Goal: Transaction & Acquisition: Purchase product/service

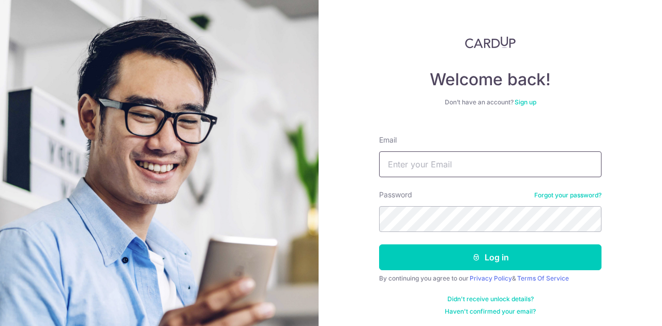
click at [512, 169] on input "Email" at bounding box center [490, 164] width 222 height 26
type input "t"
type input "[EMAIL_ADDRESS][DOMAIN_NAME]"
click at [379, 244] on button "Log in" at bounding box center [490, 257] width 222 height 26
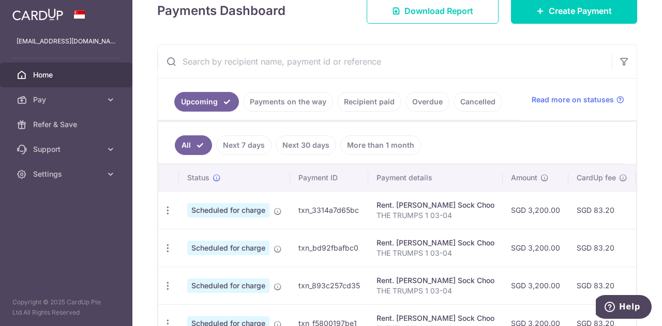
scroll to position [260, 0]
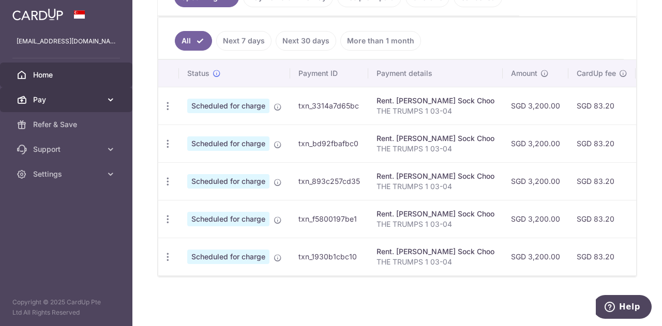
click at [101, 104] on link "Pay" at bounding box center [66, 99] width 132 height 25
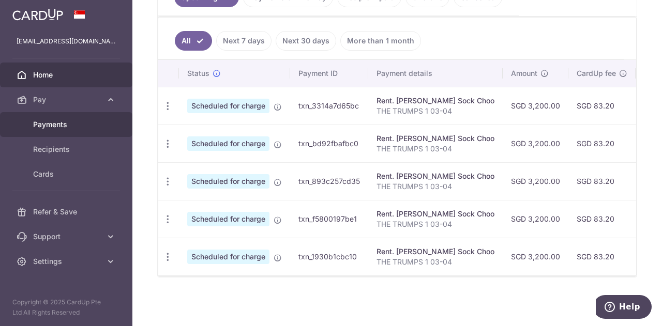
click at [44, 125] on span "Payments" at bounding box center [67, 124] width 68 height 10
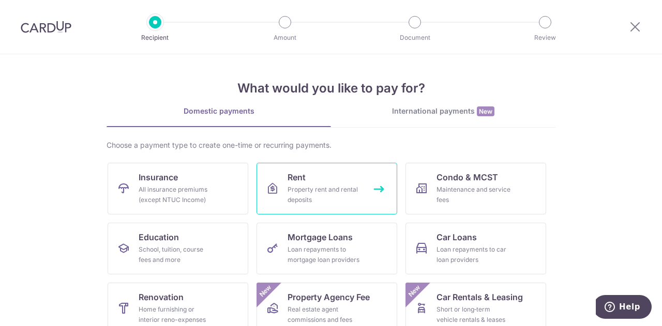
click at [330, 194] on div "Property rent and rental deposits" at bounding box center [324, 194] width 74 height 21
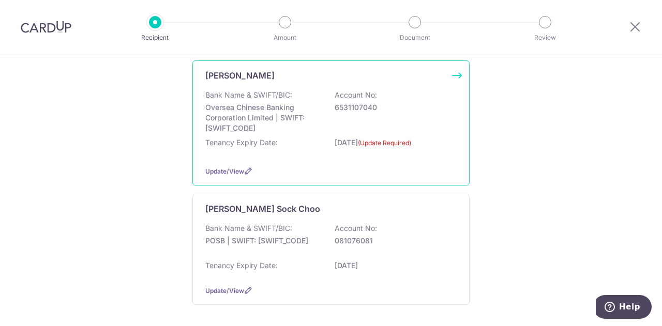
scroll to position [445, 0]
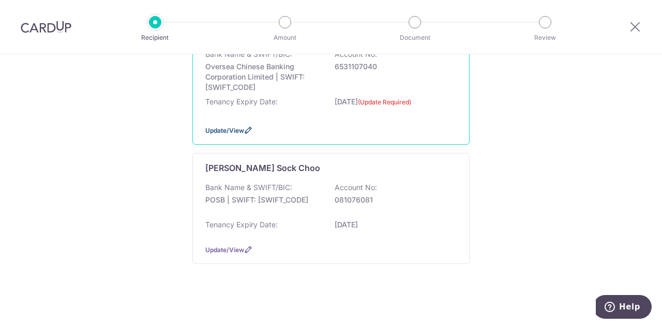
click at [244, 128] on icon at bounding box center [248, 130] width 8 height 8
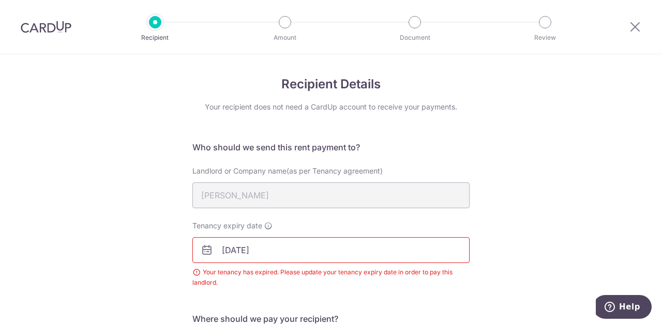
click at [151, 31] on div "Recipient Amount Document Review" at bounding box center [349, 27] width 443 height 54
click at [639, 27] on icon at bounding box center [634, 26] width 12 height 13
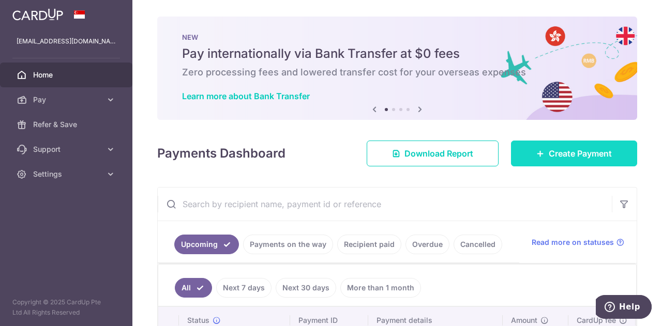
click at [551, 148] on span "Create Payment" at bounding box center [579, 153] width 63 height 12
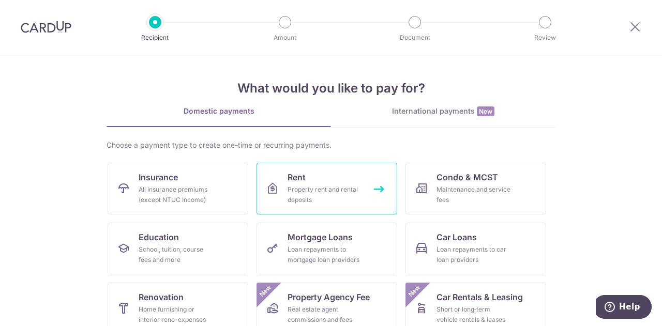
click at [307, 181] on link "Rent Property rent and rental deposits" at bounding box center [326, 189] width 141 height 52
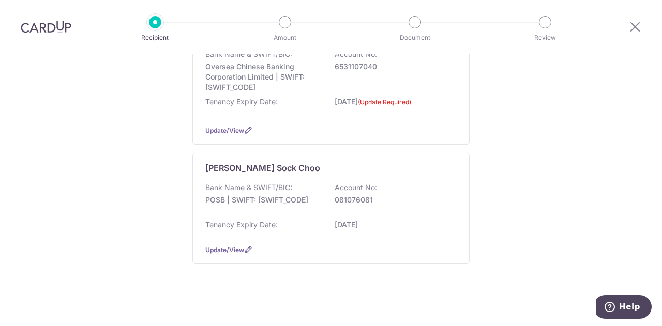
scroll to position [83, 0]
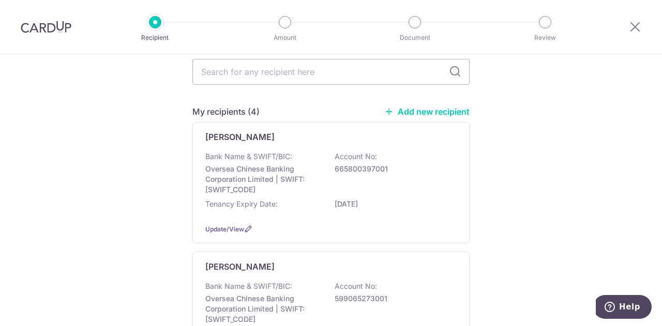
click at [430, 111] on link "Add new recipient" at bounding box center [426, 111] width 85 height 10
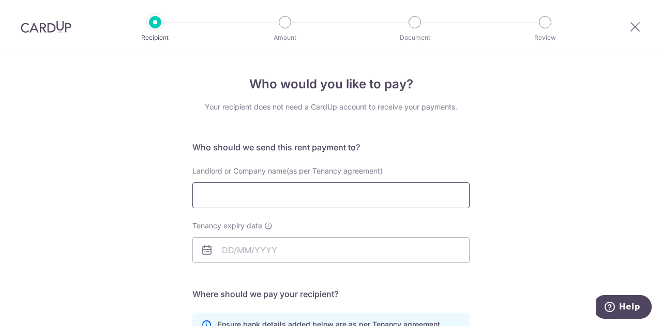
click at [394, 197] on input "Landlord or Company name(as per Tenancy agreement)" at bounding box center [330, 195] width 277 height 26
type input "POH [PERSON_NAME]"
click at [276, 248] on input "Tenancy expiry date" at bounding box center [330, 250] width 277 height 26
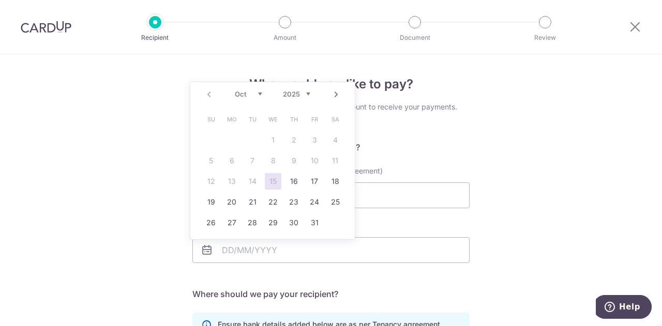
click at [255, 96] on select "Oct Nov Dec" at bounding box center [248, 94] width 27 height 8
click at [309, 86] on div "Prev Next Oct Nov Dec 2025 2026 2027 2028 2029 2030 2031 2032 2033 2034 2035" at bounding box center [272, 94] width 164 height 25
click at [307, 93] on select "2025 2026 2027 2028 2029 2030 2031 2032 2033 2034 2035" at bounding box center [296, 94] width 27 height 8
click at [332, 180] on link "21" at bounding box center [335, 181] width 17 height 17
type input "21/11/2026"
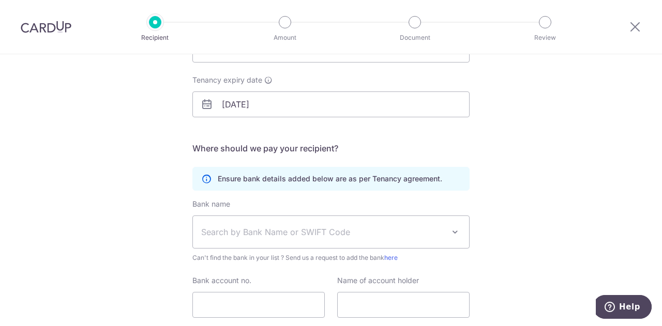
scroll to position [155, 0]
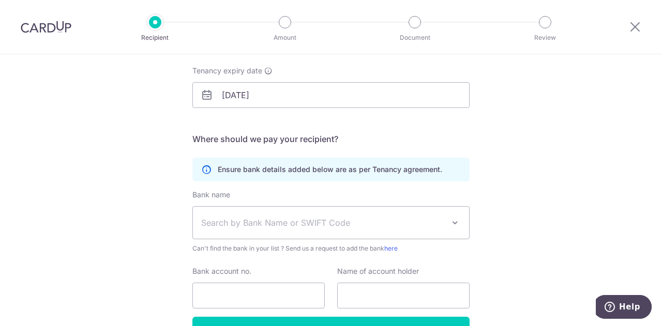
click at [351, 225] on span "Search by Bank Name or SWIFT Code" at bounding box center [322, 223] width 243 height 12
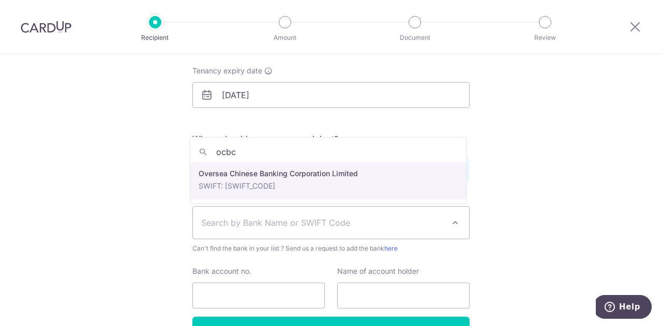
type input "ocbc"
select select "12"
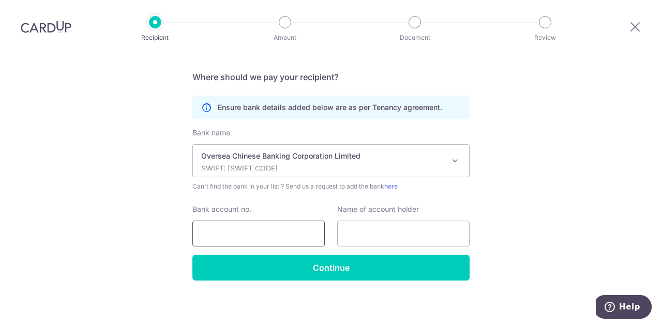
scroll to position [219, 0]
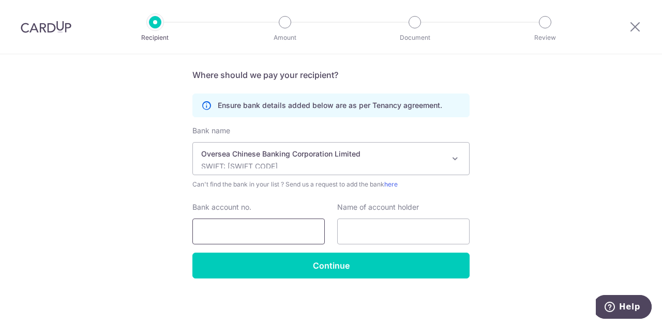
click at [290, 228] on input "Bank account no." at bounding box center [258, 232] width 132 height 26
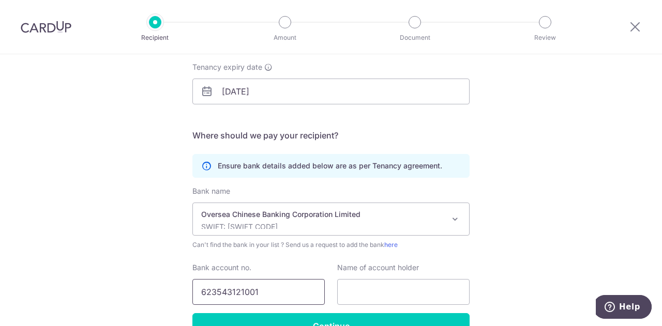
scroll to position [64, 0]
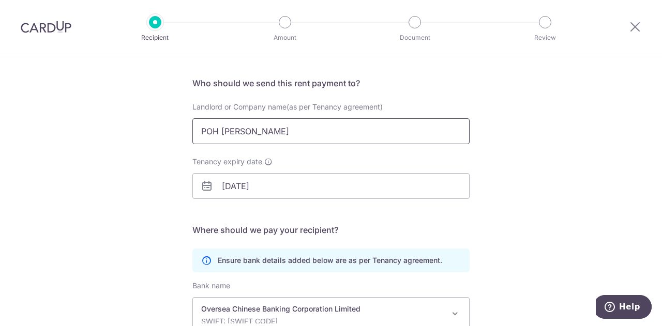
type input "623543121001"
drag, startPoint x: 281, startPoint y: 133, endPoint x: 84, endPoint y: 122, distance: 197.2
click at [84, 122] on div "Who would you like to pay? Your recipient does not need a CardUp account to rec…" at bounding box center [331, 236] width 662 height 492
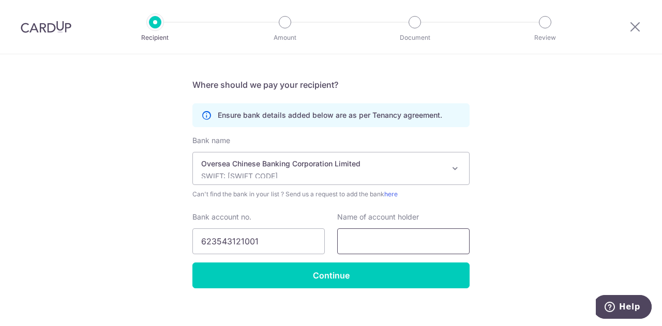
scroll to position [219, 0]
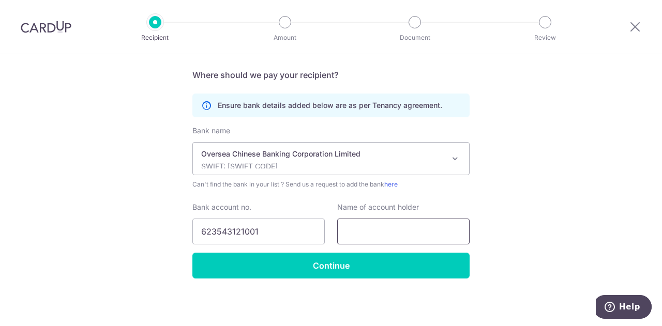
click at [381, 229] on input "text" at bounding box center [403, 232] width 132 height 26
paste input "POH IKE LI"
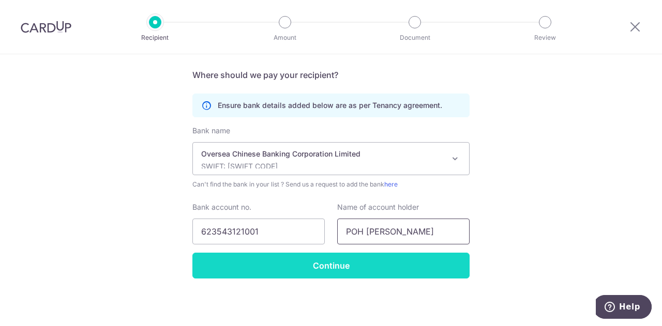
type input "POH IKE LI"
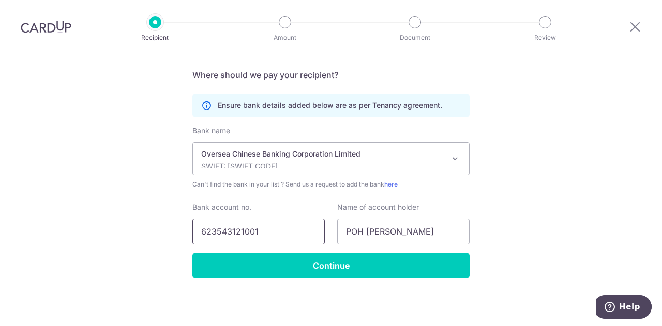
click at [214, 233] on input "623543121001" at bounding box center [258, 232] width 132 height 26
click at [228, 232] on input "623543121001" at bounding box center [258, 232] width 132 height 26
click at [241, 231] on input "623543121001" at bounding box center [258, 232] width 132 height 26
click at [255, 232] on input "623543121001" at bounding box center [258, 232] width 132 height 26
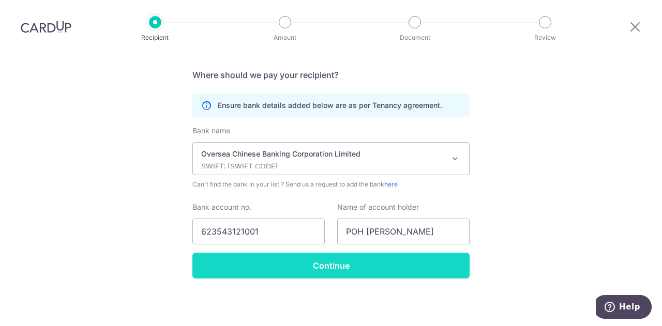
click at [296, 270] on input "Continue" at bounding box center [330, 266] width 277 height 26
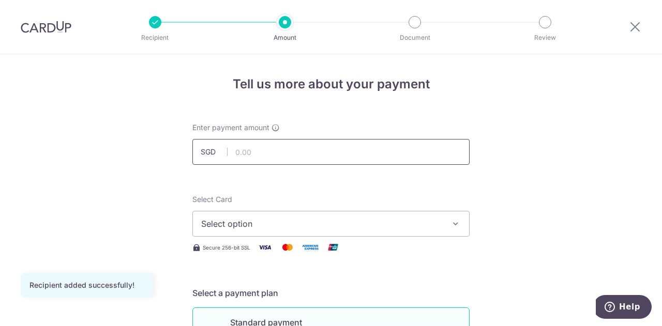
click at [329, 155] on input "text" at bounding box center [330, 152] width 277 height 26
type input "3,500.00"
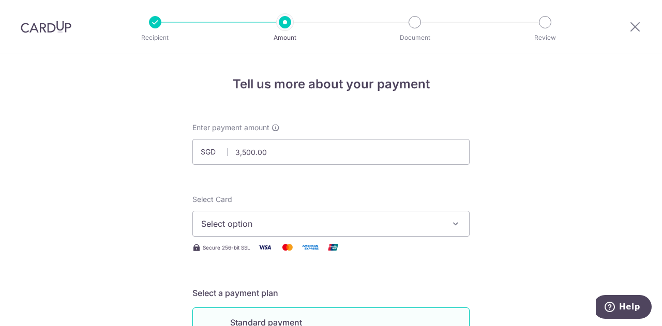
click at [404, 221] on span "Select option" at bounding box center [321, 224] width 241 height 12
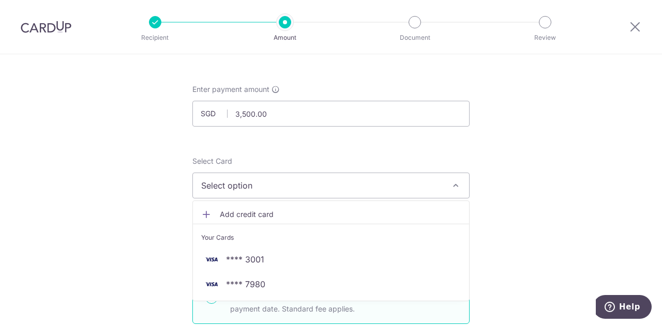
scroll to position [52, 0]
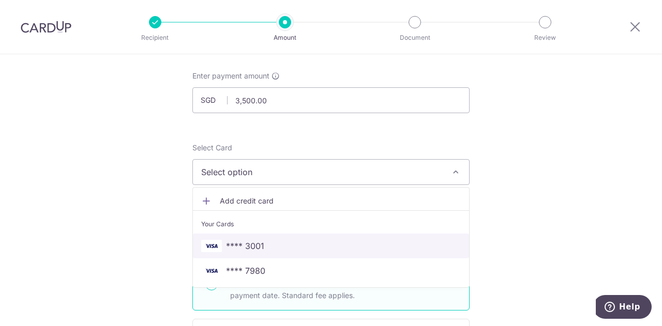
click at [322, 243] on span "**** 3001" at bounding box center [330, 246] width 259 height 12
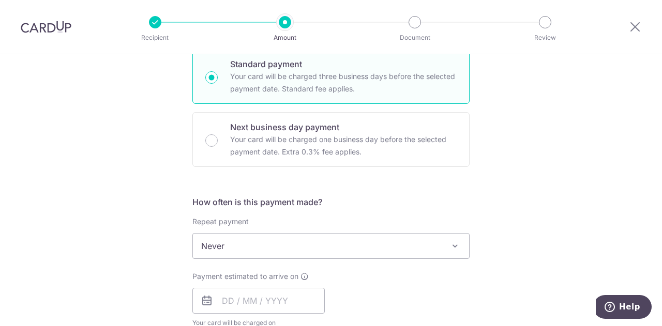
scroll to position [155, 0]
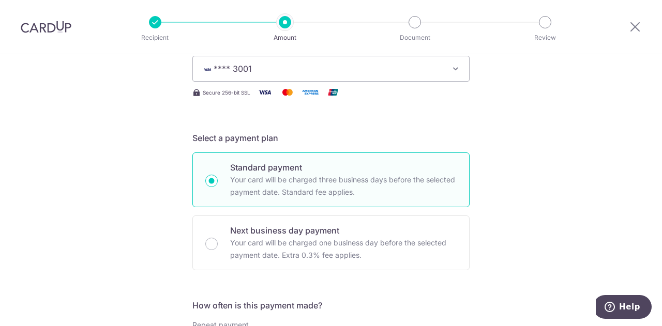
click at [443, 67] on button "**** 3001" at bounding box center [330, 69] width 277 height 26
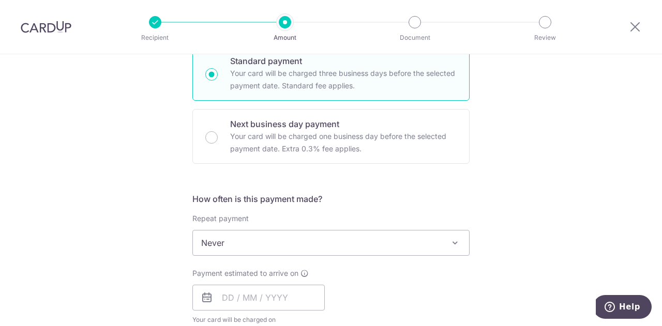
scroll to position [413, 0]
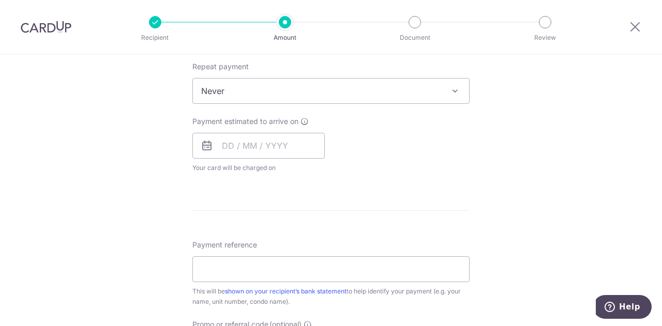
click at [306, 99] on span "Never" at bounding box center [331, 91] width 276 height 25
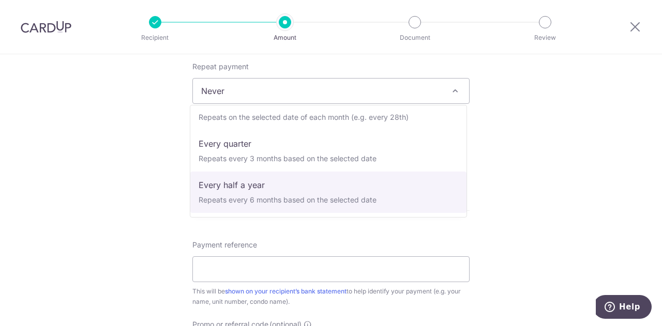
scroll to position [52, 0]
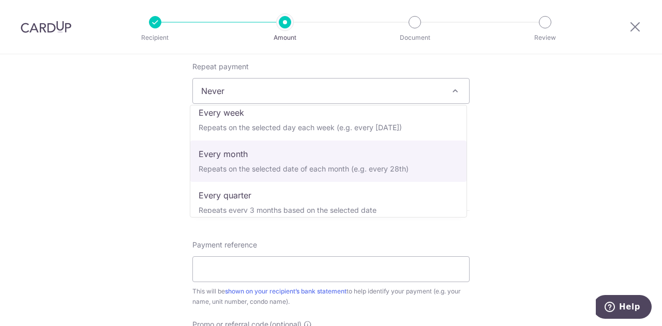
select select "3"
type input "[DATE]"
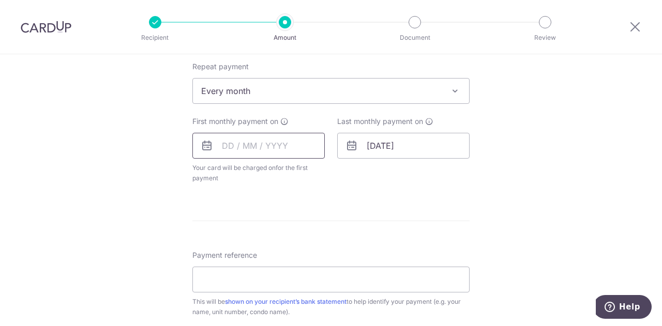
click at [233, 136] on input "text" at bounding box center [258, 146] width 132 height 26
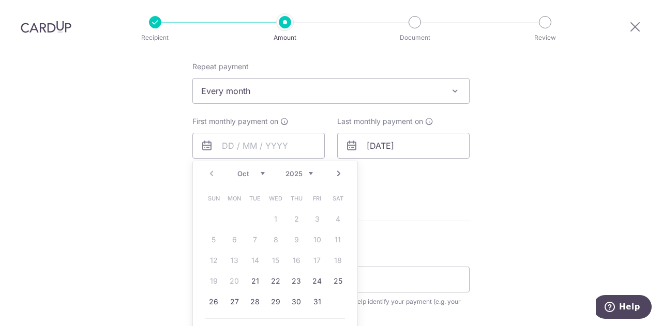
click at [390, 190] on div "How often is this payment made? Repeat payment Never Every week Every month Eve…" at bounding box center [330, 116] width 277 height 151
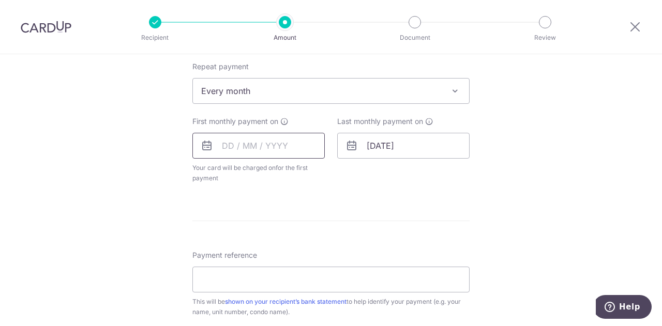
click at [279, 147] on input "text" at bounding box center [258, 146] width 132 height 26
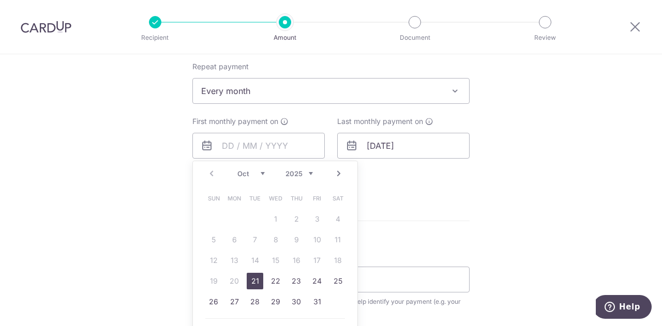
click at [332, 175] on link "Next" at bounding box center [338, 173] width 12 height 12
click at [337, 281] on link "22" at bounding box center [337, 281] width 17 height 17
type input "22/11/2025"
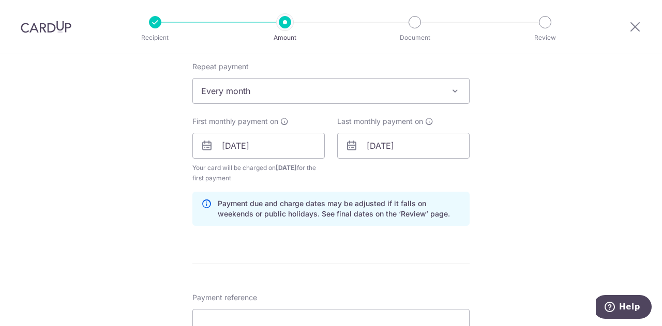
click at [550, 202] on div "Tell us more about your payment Enter payment amount SGD 3,500.00 3500.00 Recip…" at bounding box center [331, 135] width 662 height 988
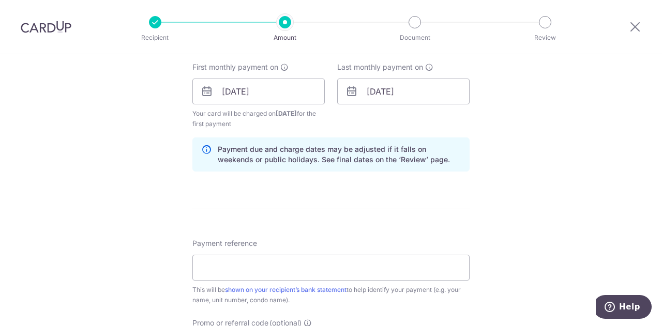
scroll to position [517, 0]
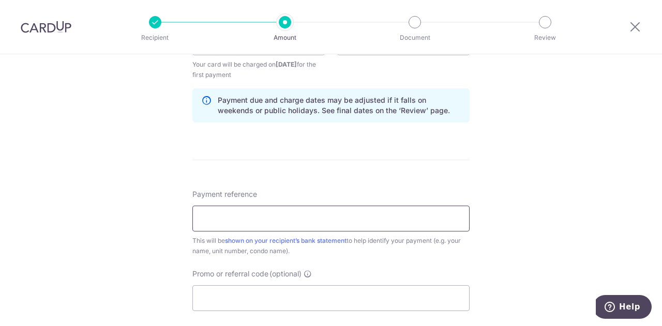
click at [370, 218] on input "Payment reference" at bounding box center [330, 219] width 277 height 26
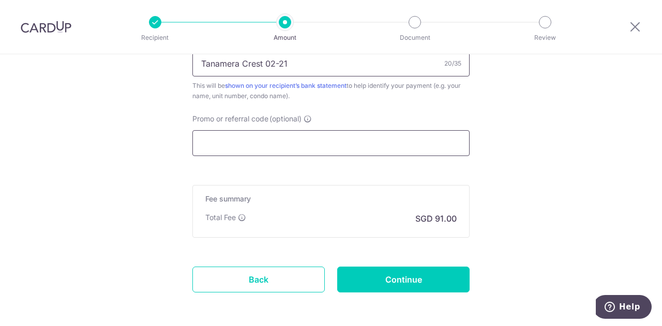
type input "Tanamera Crest 02-21"
click at [358, 139] on input "Promo or referral code (optional)" at bounding box center [330, 143] width 277 height 26
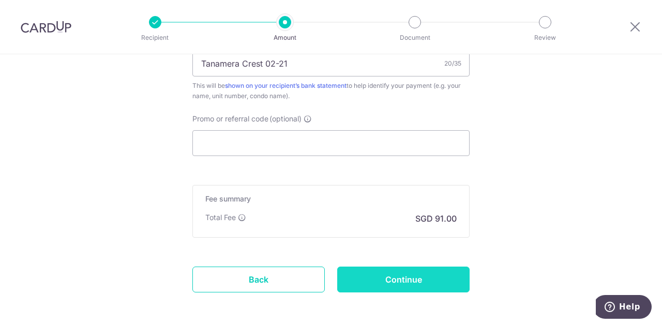
click at [371, 280] on input "Continue" at bounding box center [403, 280] width 132 height 26
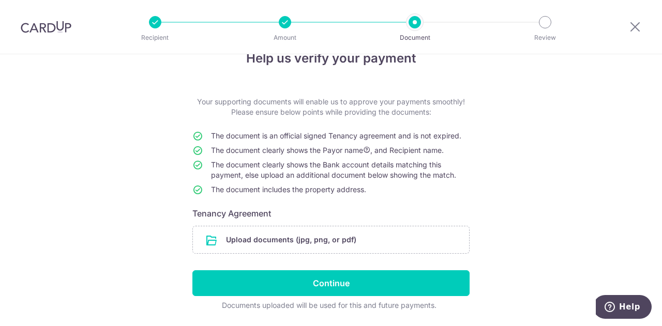
scroll to position [58, 0]
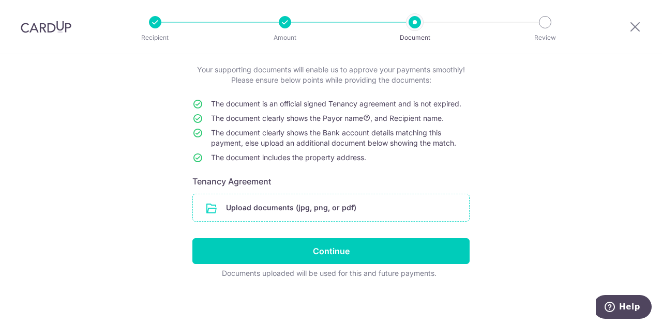
click at [292, 211] on input "file" at bounding box center [331, 207] width 276 height 27
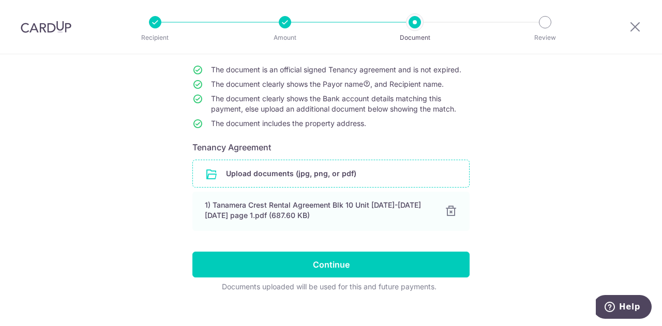
scroll to position [105, 0]
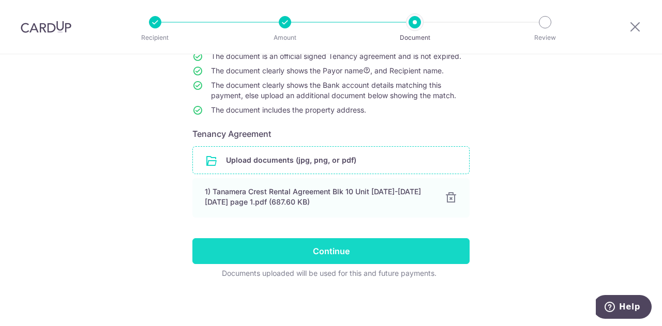
click at [370, 249] on input "Continue" at bounding box center [330, 251] width 277 height 26
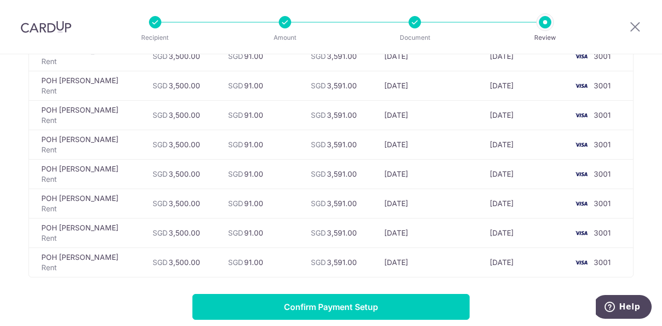
scroll to position [310, 0]
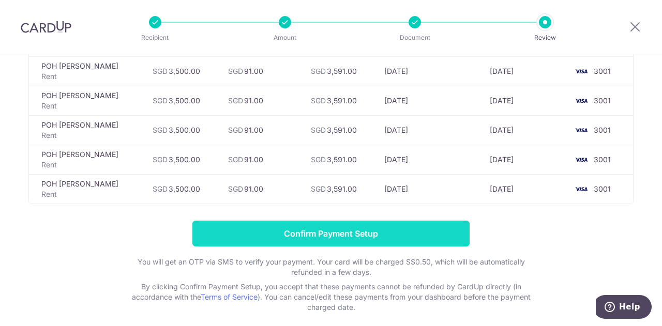
click at [379, 228] on input "Confirm Payment Setup" at bounding box center [330, 234] width 277 height 26
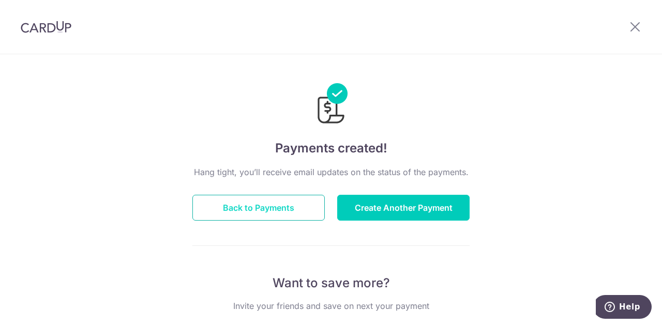
click at [282, 208] on button "Back to Payments" at bounding box center [258, 208] width 132 height 26
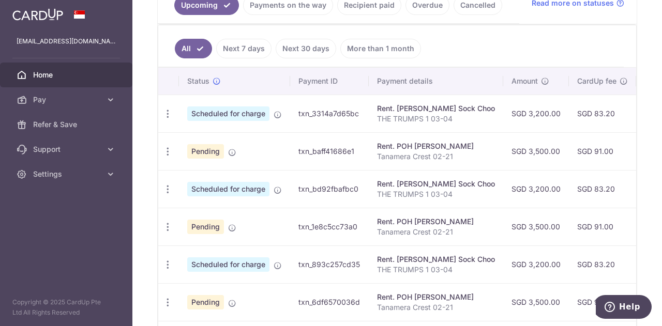
scroll to position [8, 0]
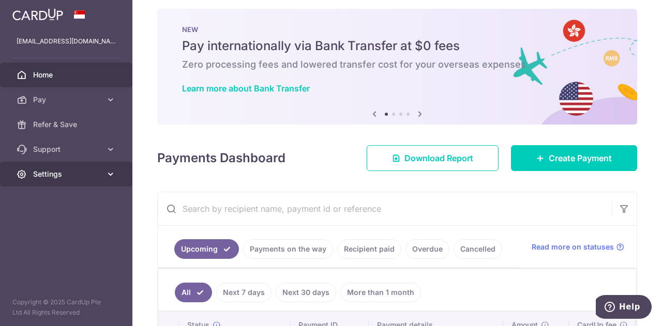
click at [106, 178] on icon at bounding box center [110, 174] width 10 height 10
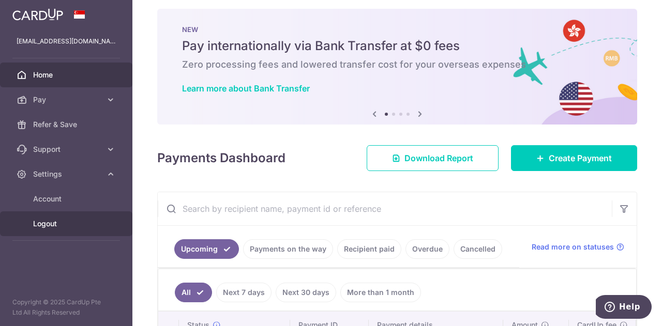
click at [59, 224] on span "Logout" at bounding box center [67, 224] width 68 height 10
